Goal: Task Accomplishment & Management: Complete application form

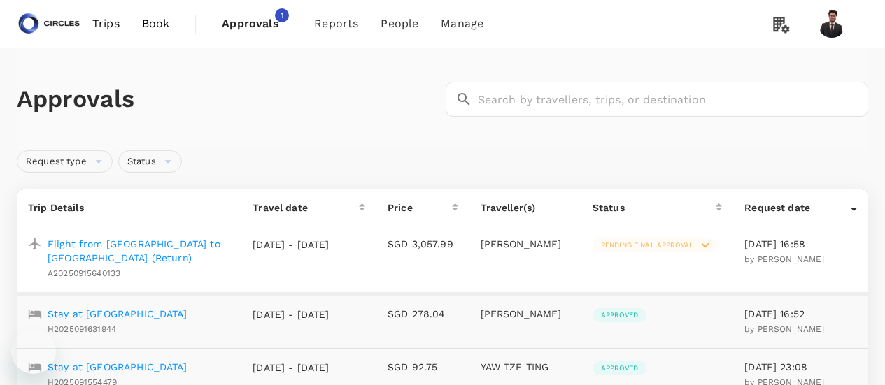
click at [267, 22] on span "Approvals" at bounding box center [257, 23] width 70 height 17
click at [147, 245] on p "Flight from Delhi to Tokyo (Return)" at bounding box center [139, 251] width 183 height 28
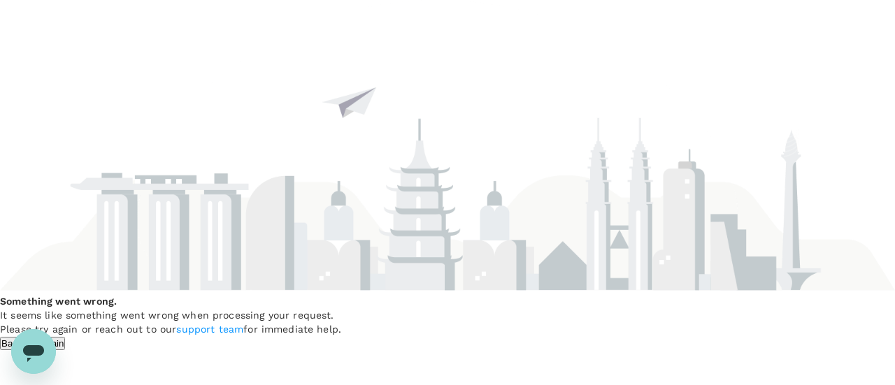
click at [66, 337] on button "Try Again" at bounding box center [45, 343] width 42 height 13
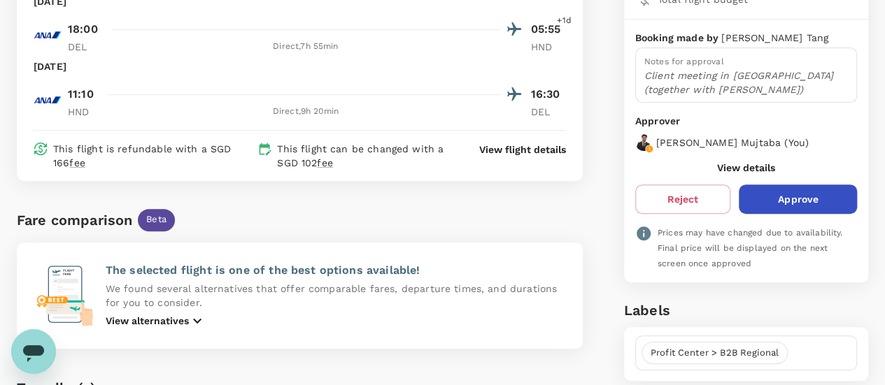
scroll to position [178, 0]
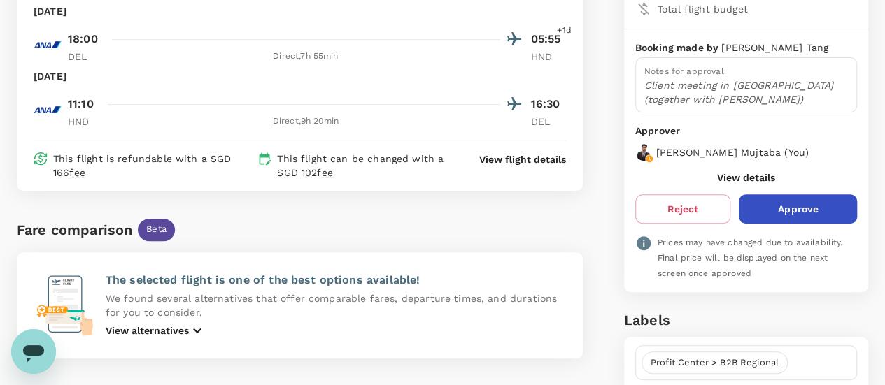
click at [824, 206] on button "Approve" at bounding box center [798, 208] width 118 height 29
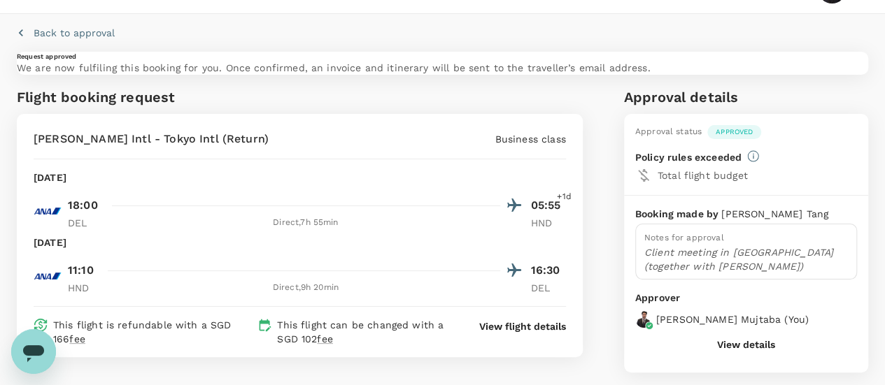
scroll to position [0, 0]
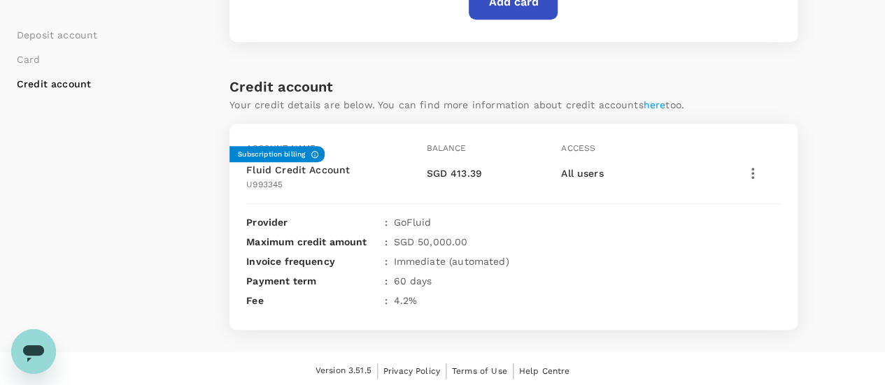
scroll to position [562, 0]
